Goal: Task Accomplishment & Management: Use online tool/utility

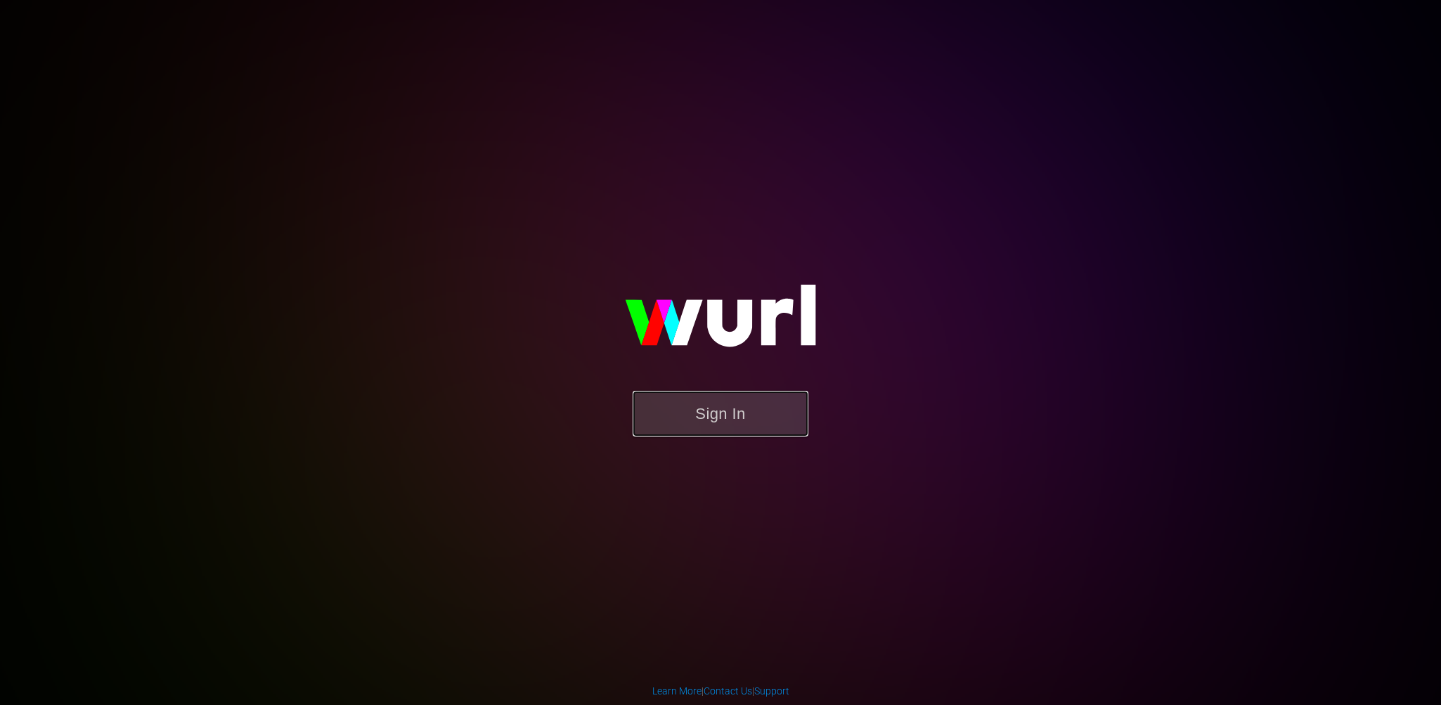
click at [673, 391] on button "Sign In" at bounding box center [720, 414] width 176 height 46
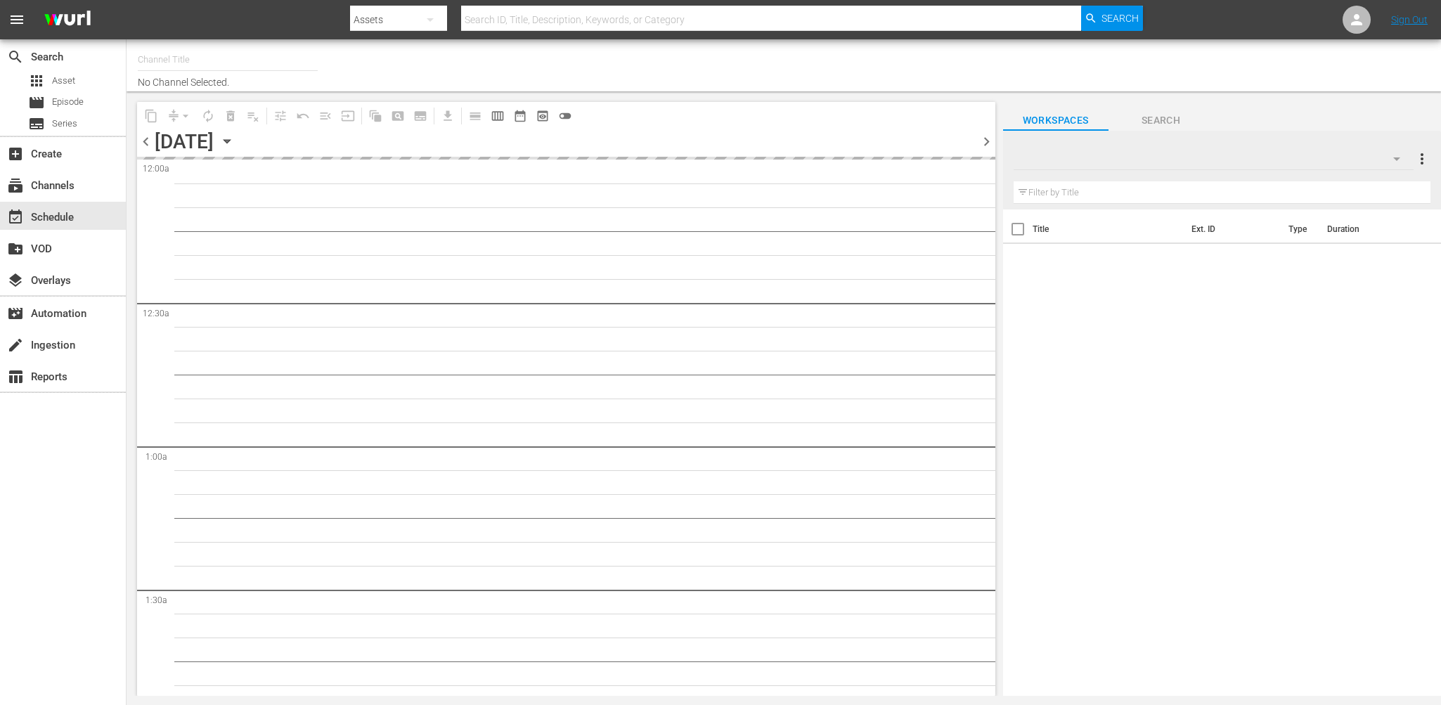
type input "Soul Flix (1949)"
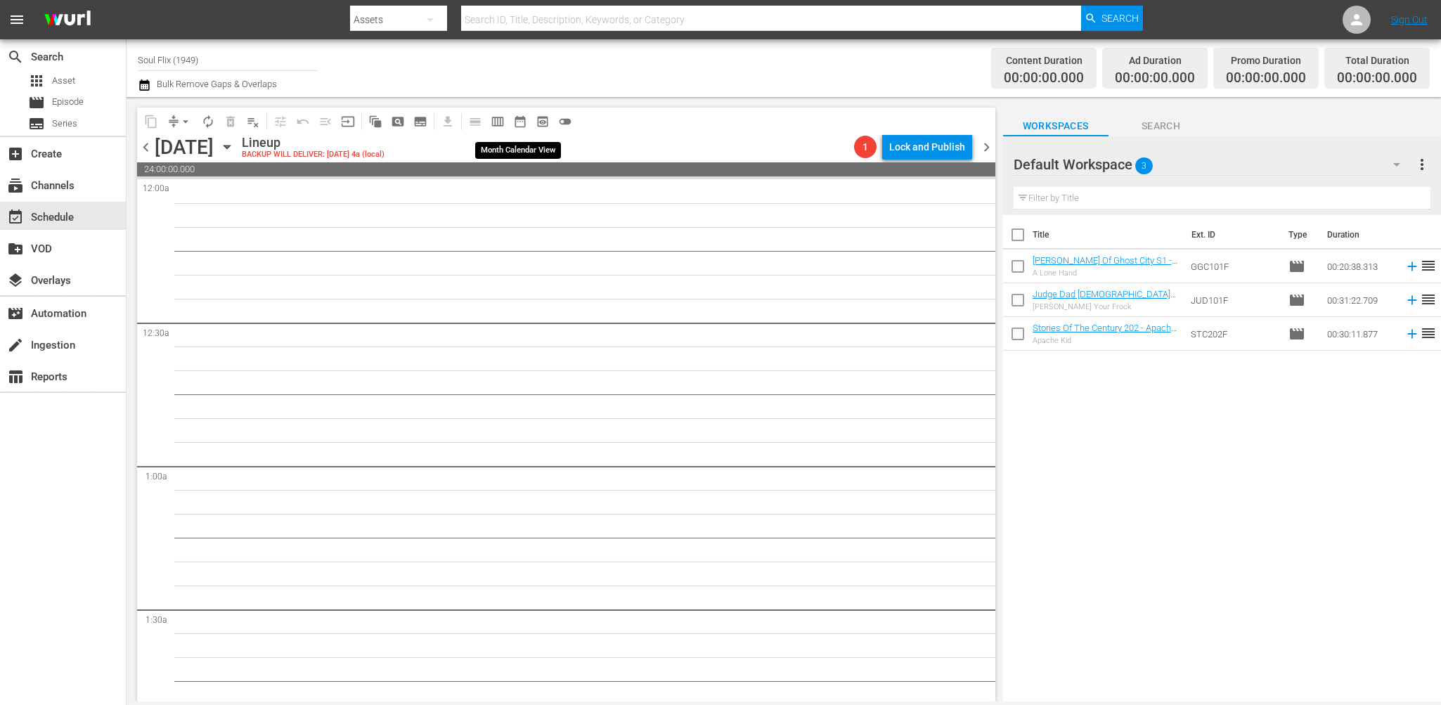
click at [517, 120] on span "date_range_outlined" at bounding box center [520, 122] width 14 height 14
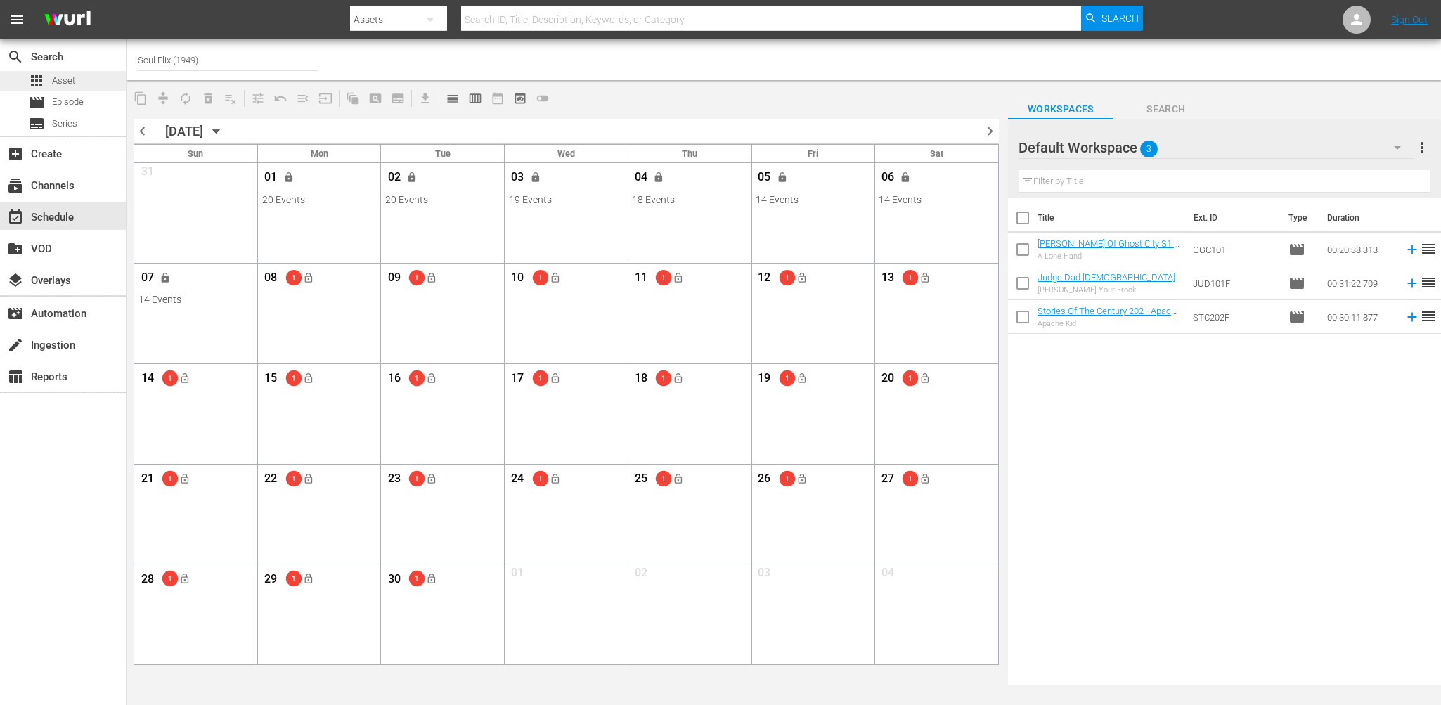
click at [65, 81] on span "Asset" at bounding box center [63, 81] width 23 height 14
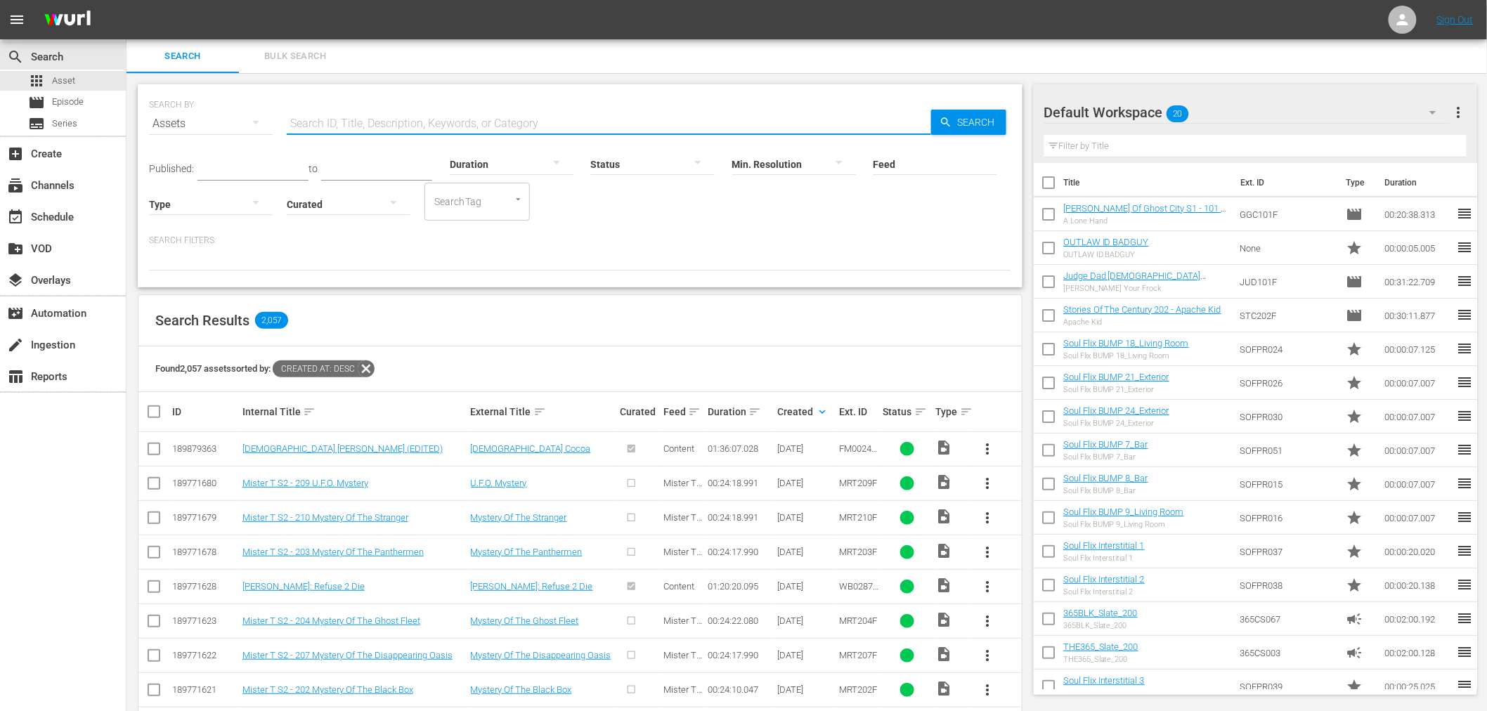
click at [356, 118] on input "text" at bounding box center [609, 124] width 644 height 34
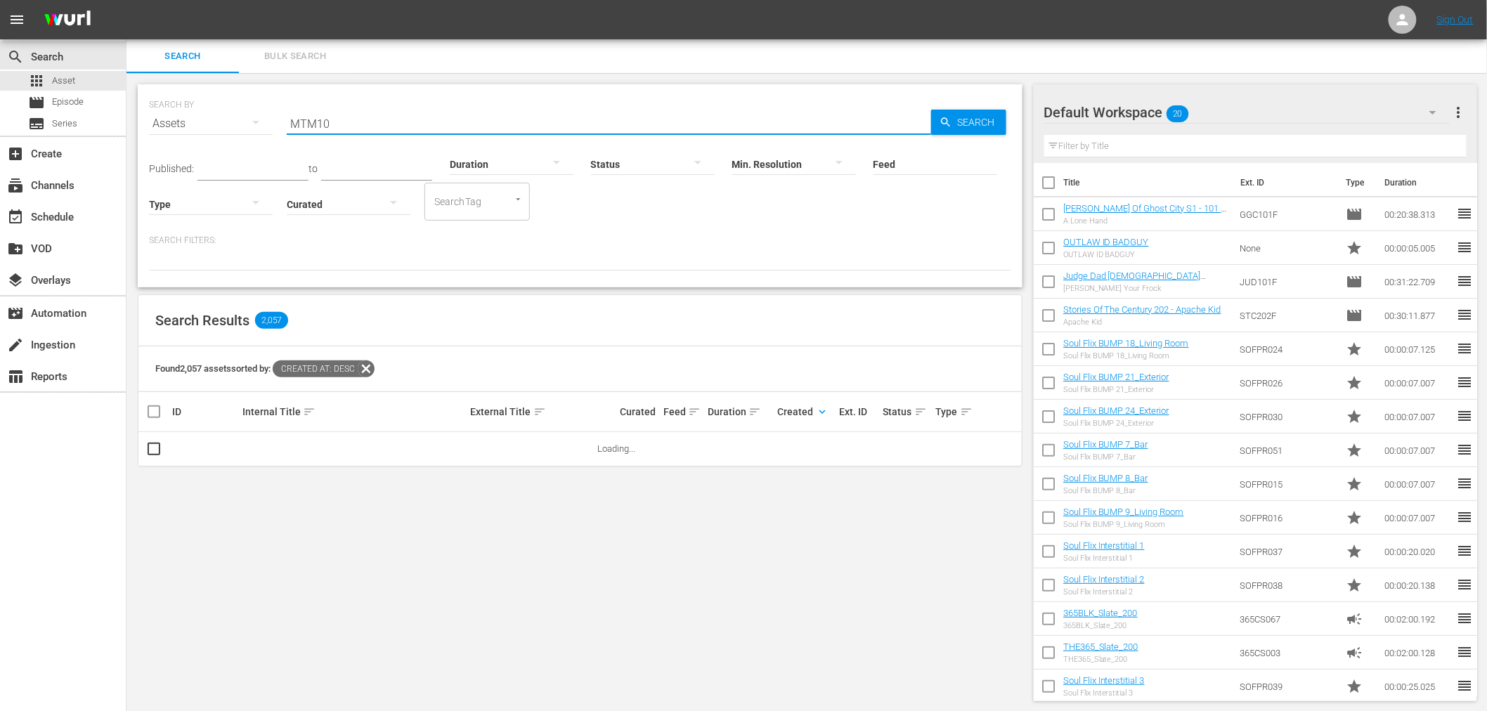
type input "MTM101"
